Goal: Check status: Check status

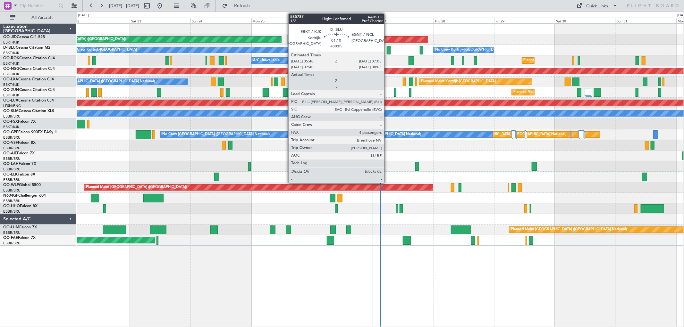
click at [387, 49] on div at bounding box center [388, 50] width 4 height 9
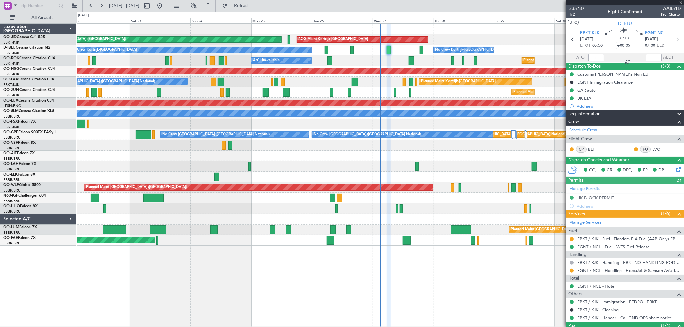
scroll to position [71, 0]
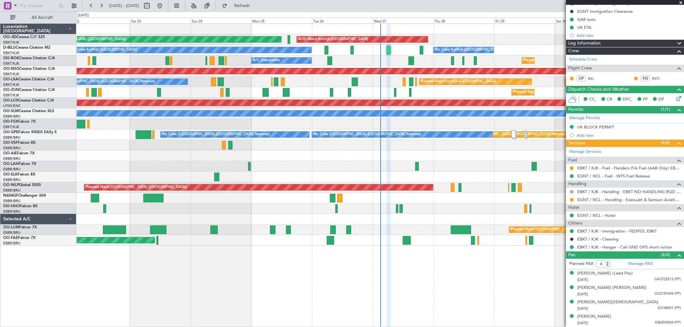
click at [680, 2] on span at bounding box center [680, 3] width 6 height 6
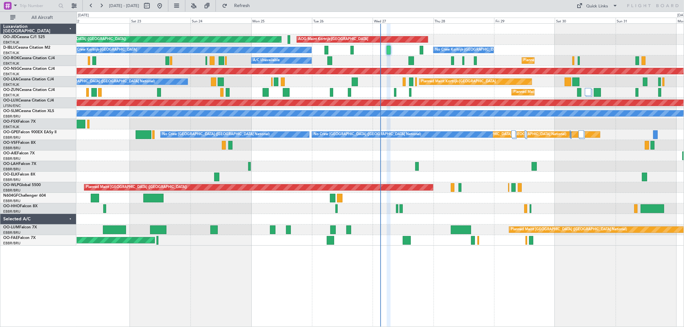
type input "0"
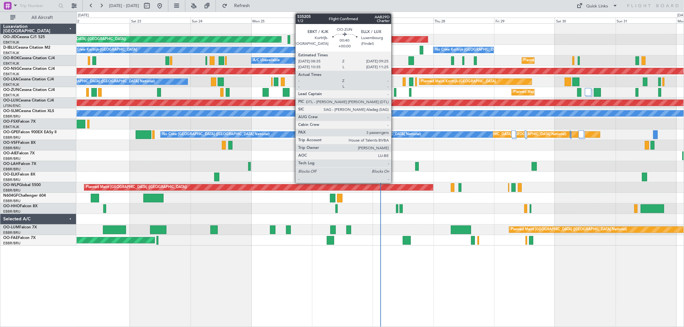
click at [394, 91] on div at bounding box center [395, 92] width 2 height 9
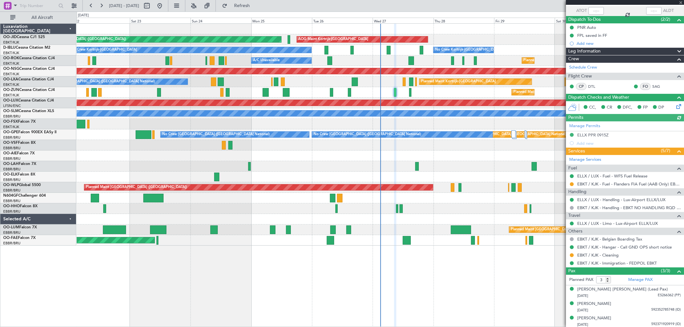
scroll to position [48, 0]
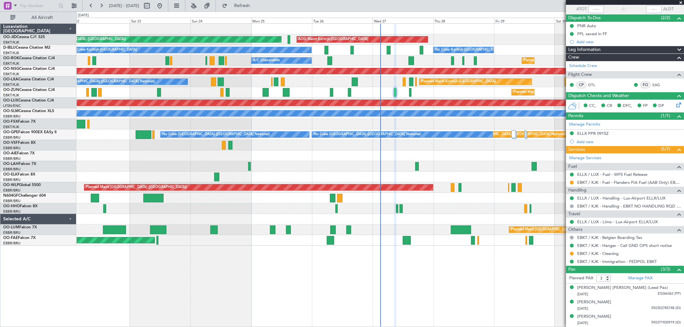
click at [681, 3] on span at bounding box center [680, 3] width 6 height 6
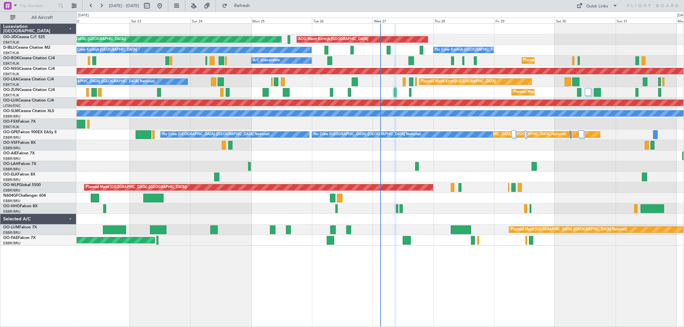
type input "0"
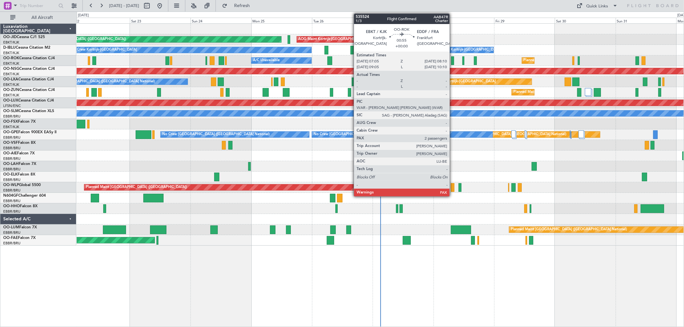
click at [452, 59] on div at bounding box center [452, 60] width 3 height 9
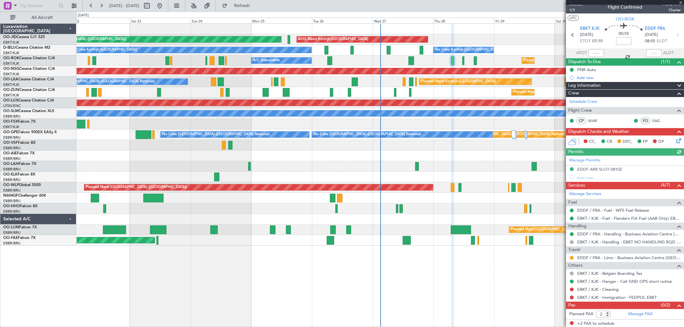
scroll to position [5, 0]
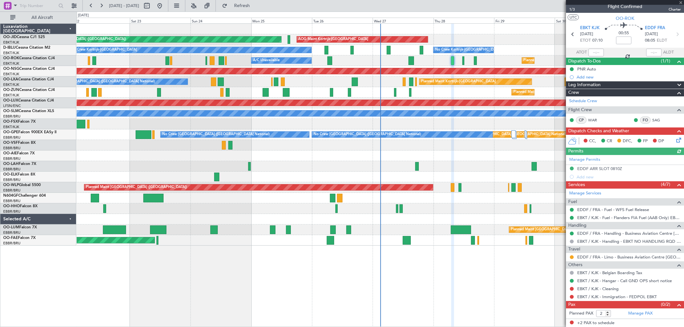
click at [680, 2] on div at bounding box center [625, 2] width 118 height 5
click at [680, 1] on div at bounding box center [625, 2] width 118 height 5
click at [404, 123] on div "AOG Maint Kortrijk-[GEOGRAPHIC_DATA] Planned Maint [GEOGRAPHIC_DATA] ([GEOGRAPH…" at bounding box center [380, 135] width 607 height 222
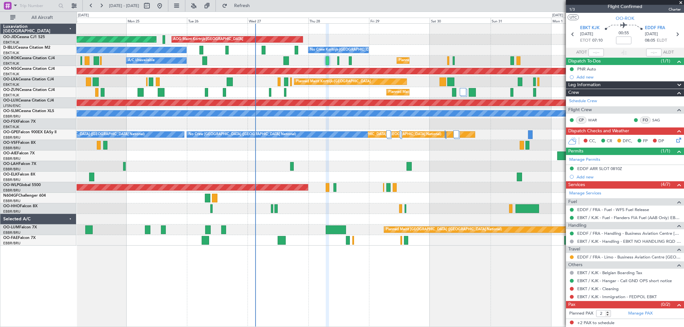
click at [344, 121] on div "AOG Maint Kortrijk-[GEOGRAPHIC_DATA] Planned Maint [GEOGRAPHIC_DATA] ([GEOGRAPH…" at bounding box center [380, 135] width 607 height 222
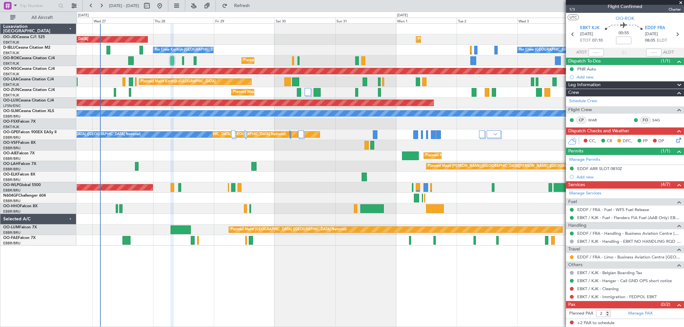
click at [680, 1] on span at bounding box center [680, 3] width 6 height 6
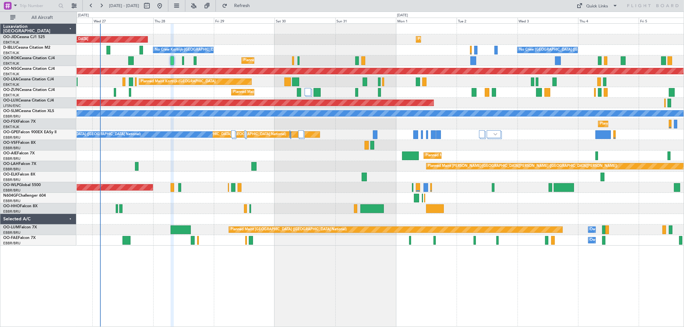
type input "0"
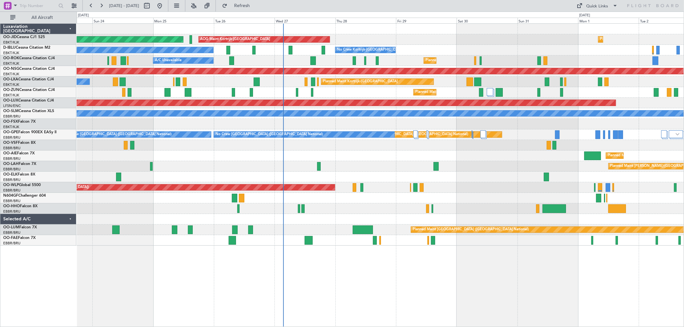
click at [380, 129] on div "AOG Maint Kortrijk-[GEOGRAPHIC_DATA] Planned Maint [GEOGRAPHIC_DATA]-[GEOGRAPHI…" at bounding box center [380, 135] width 607 height 222
